Goal: Task Accomplishment & Management: Manage account settings

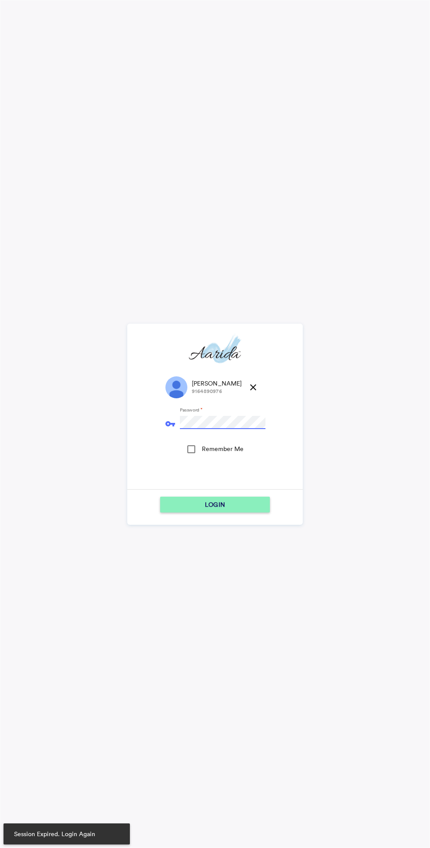
click at [192, 449] on div "Remember Me" at bounding box center [191, 449] width 8 height 8
click at [237, 499] on div "LOGIN" at bounding box center [215, 504] width 103 height 16
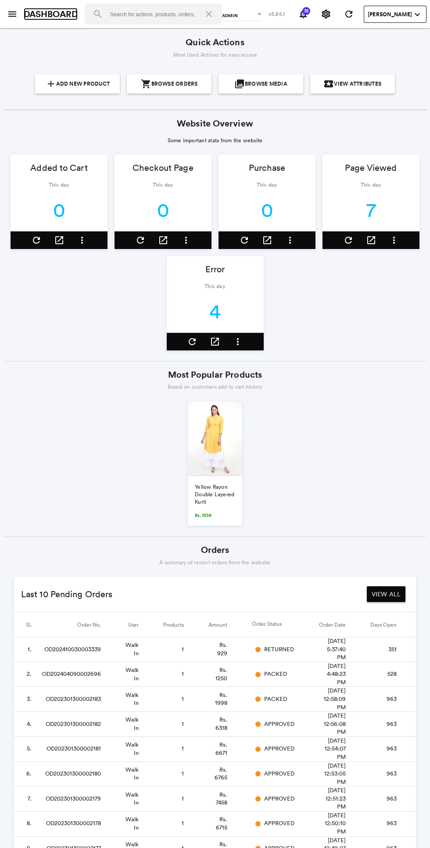
click at [30, 14] on link "DASHBOARD" at bounding box center [51, 14] width 54 height 13
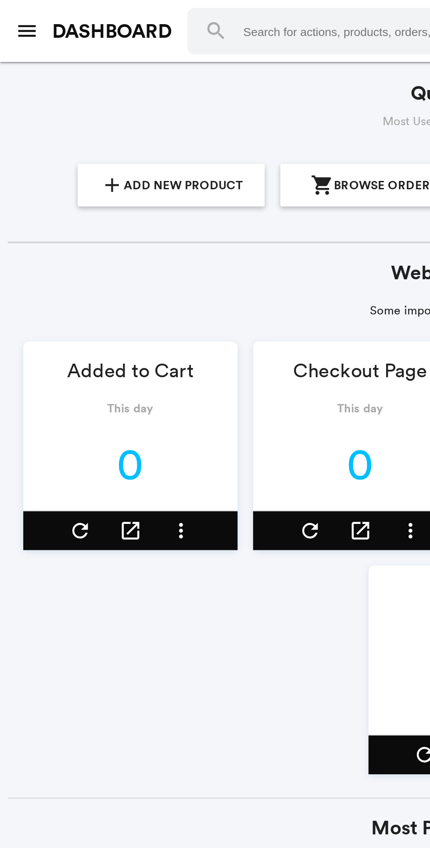
click at [16, 21] on button "menu" at bounding box center [13, 14] width 18 height 18
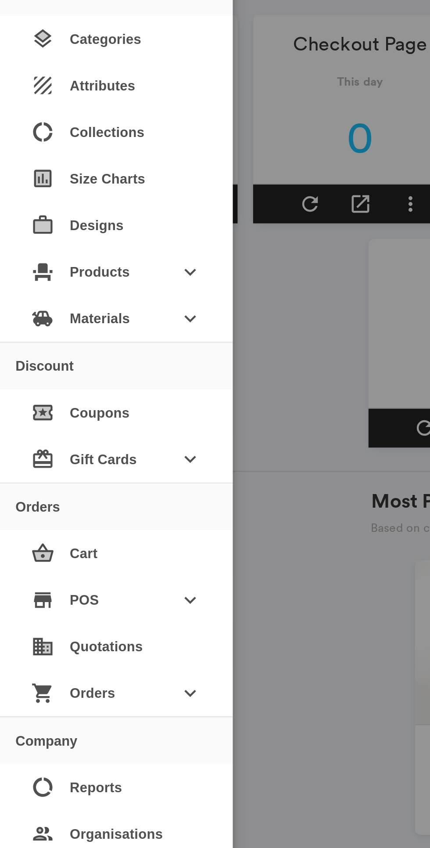
click at [72, 462] on span "Orders" at bounding box center [53, 461] width 42 height 16
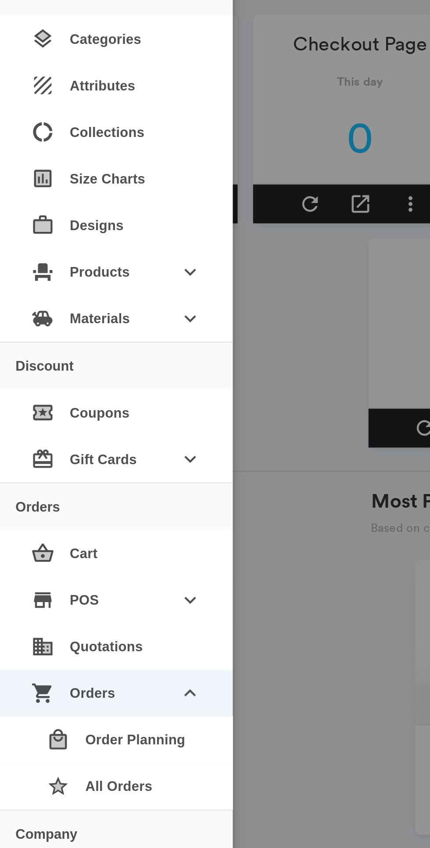
click at [79, 502] on div "star All Orders" at bounding box center [56, 503] width 84 height 21
